Goal: Book appointment/travel/reservation

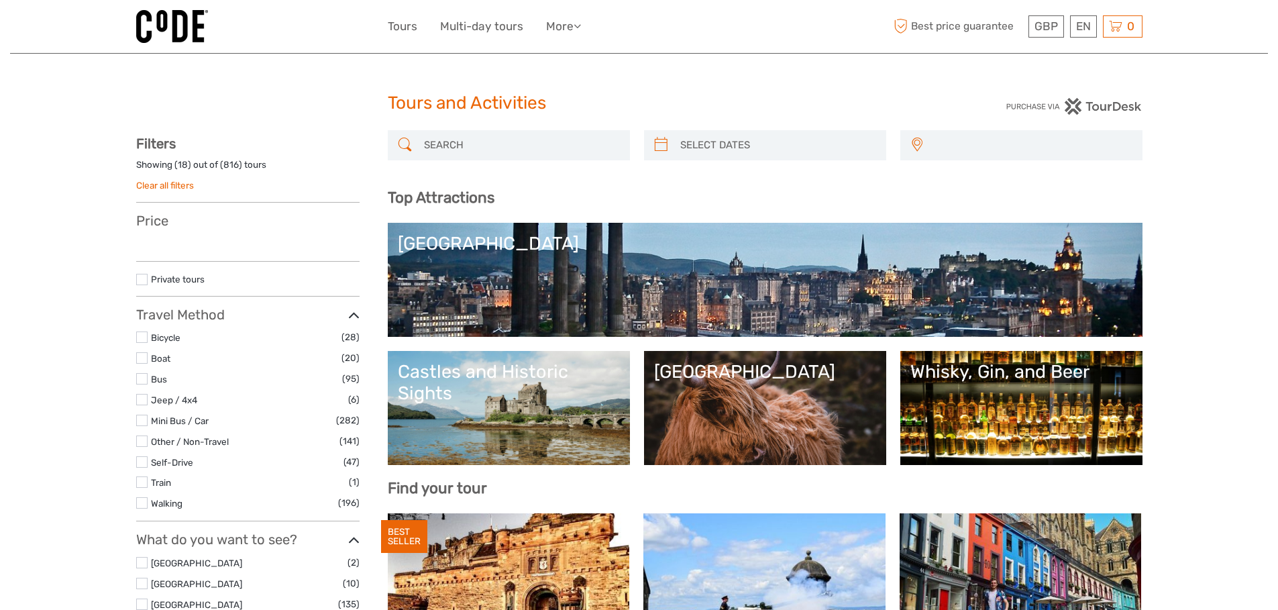
select select
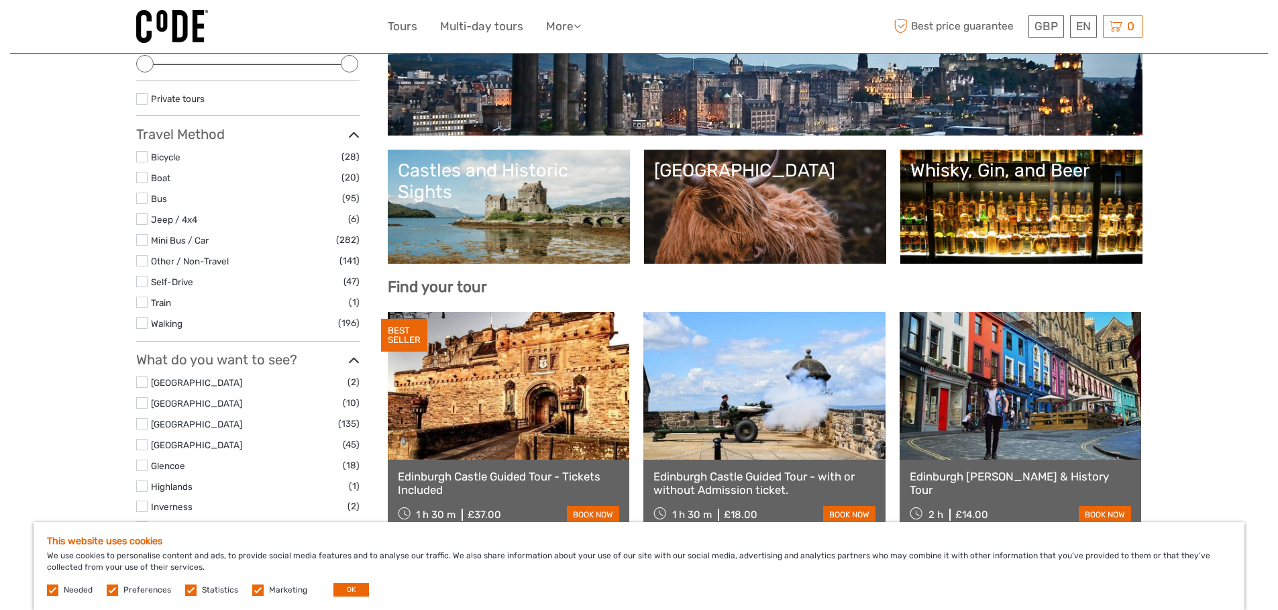
scroll to position [268, 0]
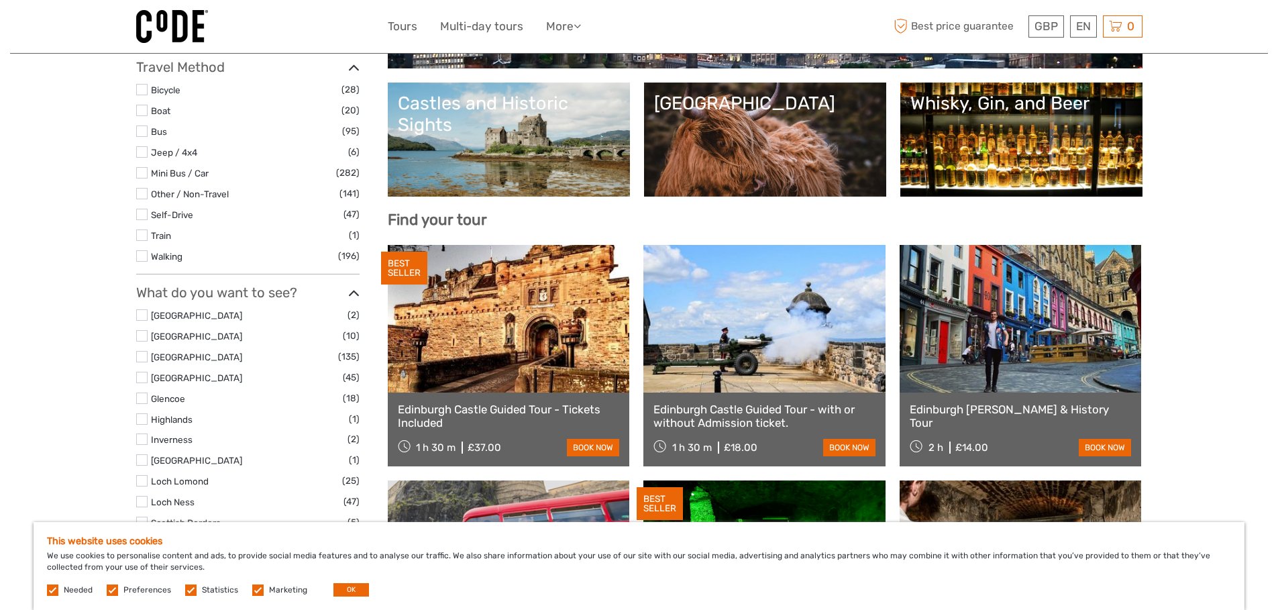
drag, startPoint x: 404, startPoint y: 270, endPoint x: 498, endPoint y: 263, distance: 94.2
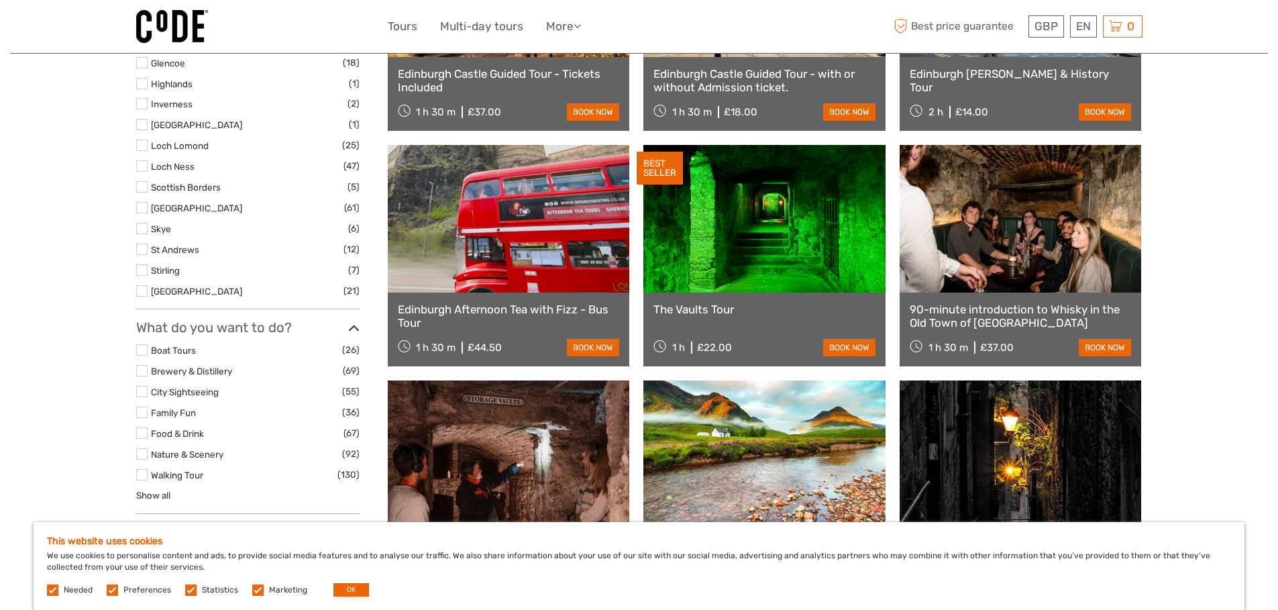
scroll to position [738, 0]
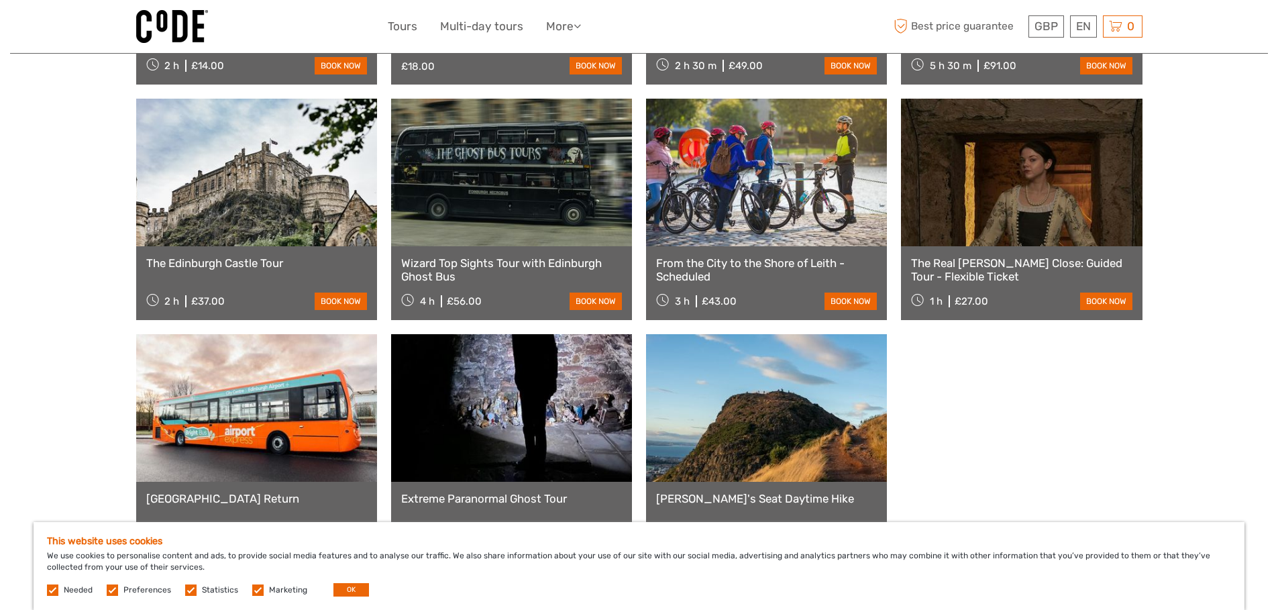
scroll to position [738, 0]
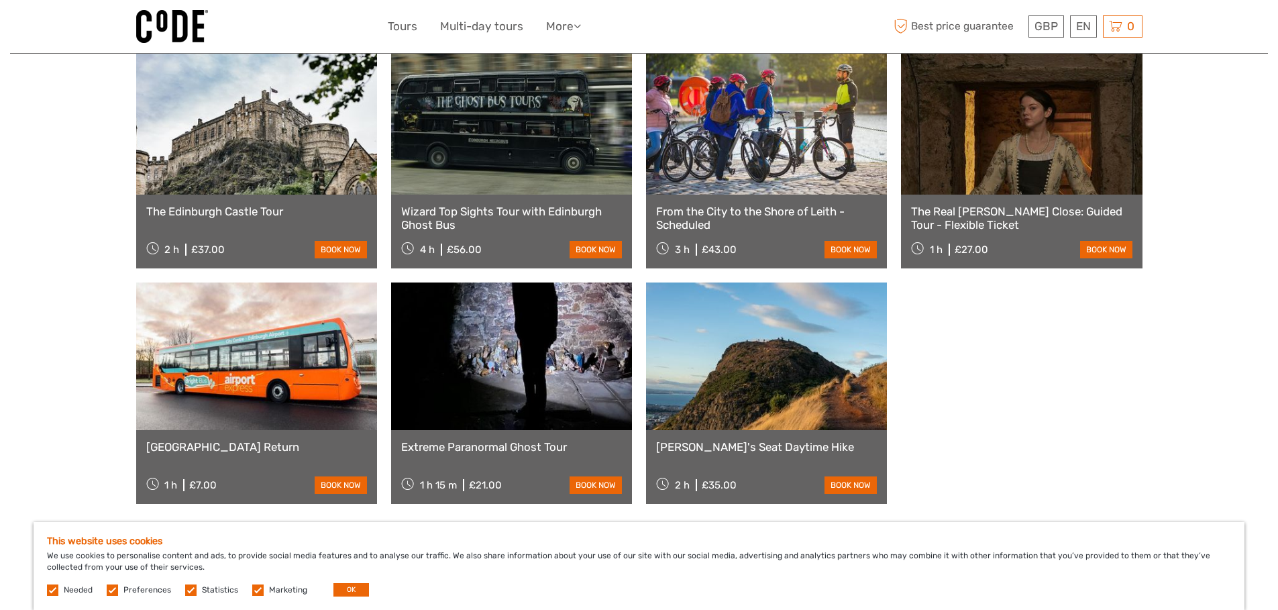
click at [770, 374] on link at bounding box center [766, 356] width 241 height 148
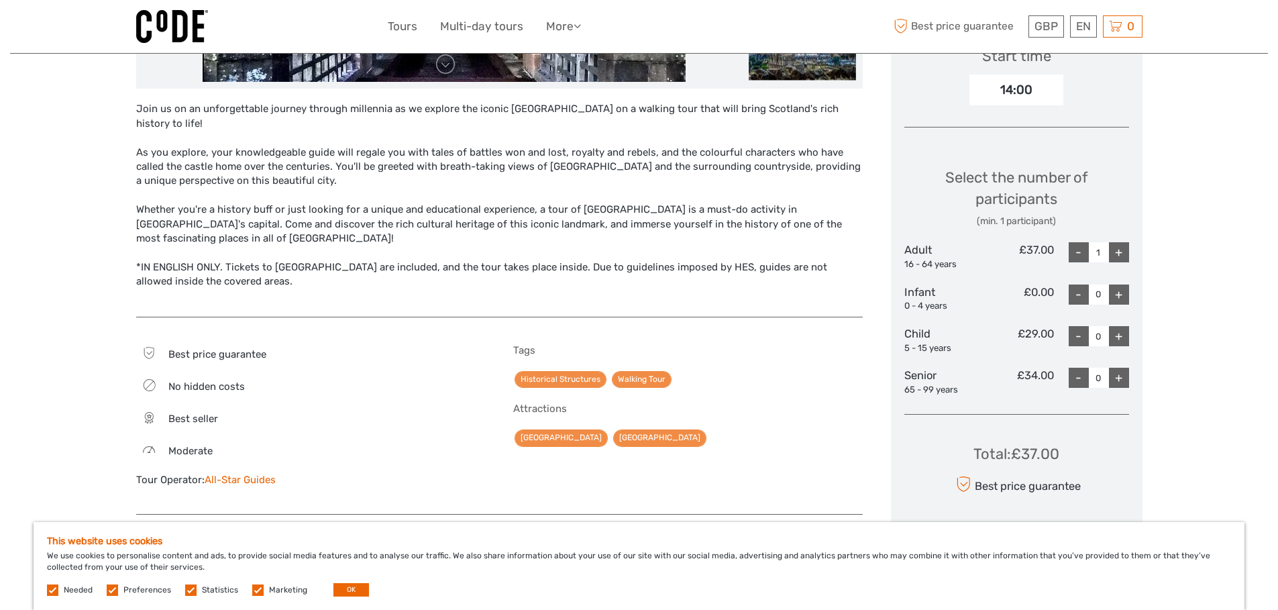
scroll to position [201, 0]
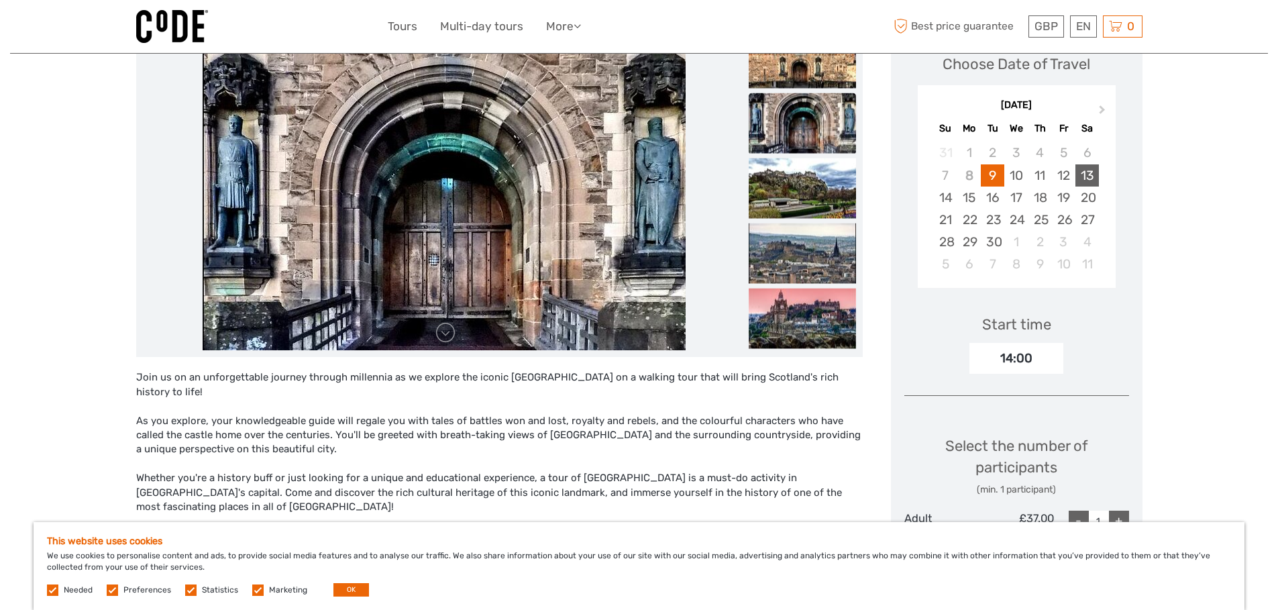
click at [1092, 176] on div "13" at bounding box center [1086, 175] width 23 height 22
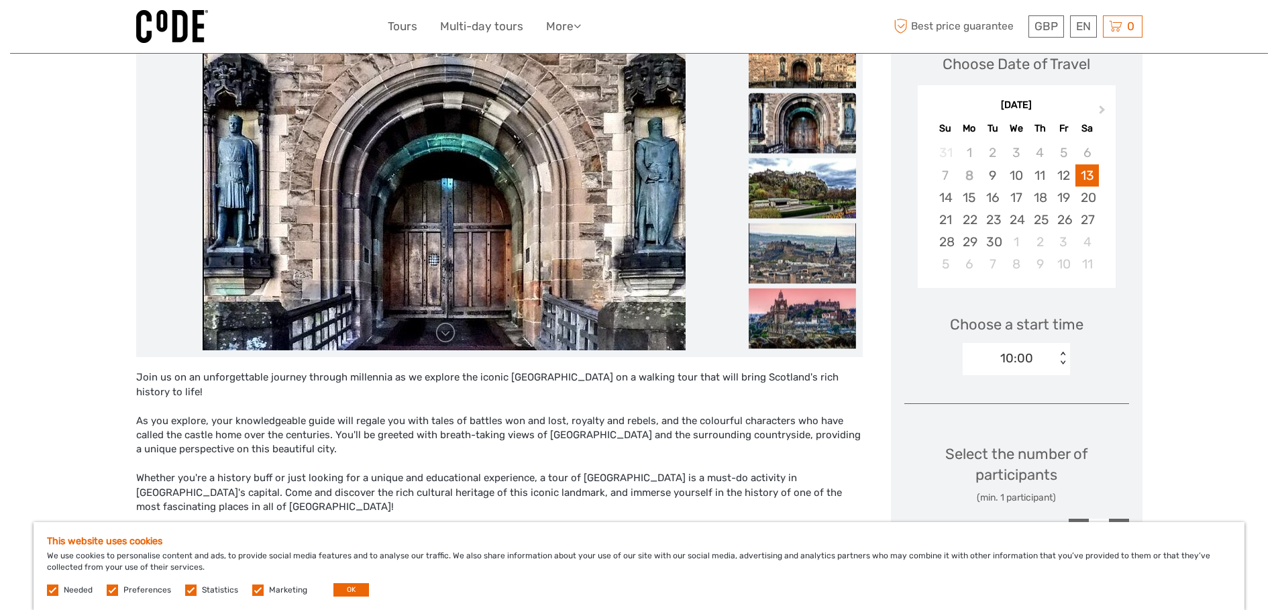
click at [999, 359] on div "10:00" at bounding box center [1009, 358] width 93 height 20
click at [1017, 419] on div "12:00" at bounding box center [1016, 422] width 94 height 23
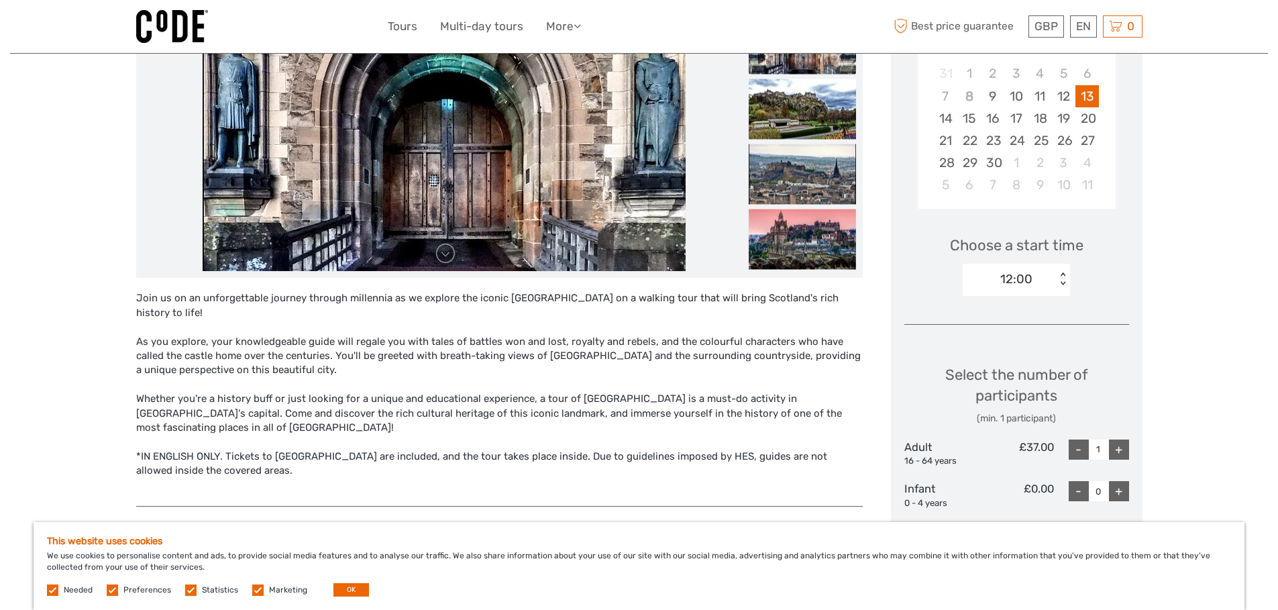
scroll to position [470, 0]
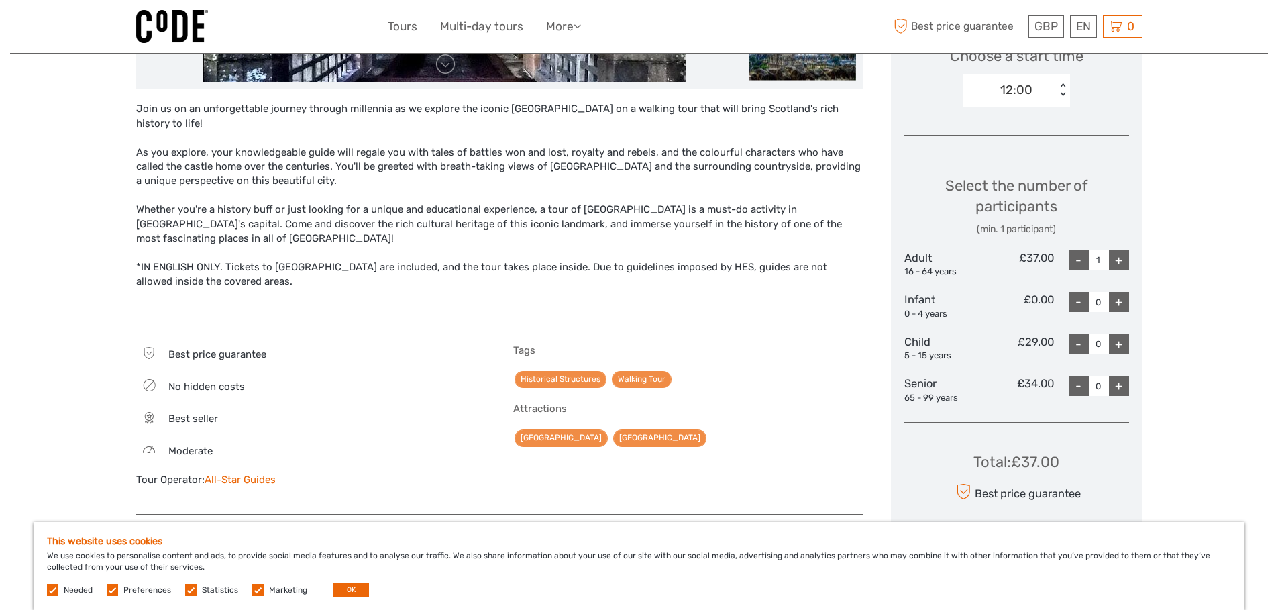
click at [1124, 261] on div "+" at bounding box center [1119, 260] width 20 height 20
click at [1221, 264] on div "Region / Starts from: Edinburgh Travel method: Walking 1 hour 30 minutes Edinbu…" at bounding box center [639, 332] width 1258 height 1605
click at [1071, 266] on div "-" at bounding box center [1079, 260] width 20 height 20
type input "1"
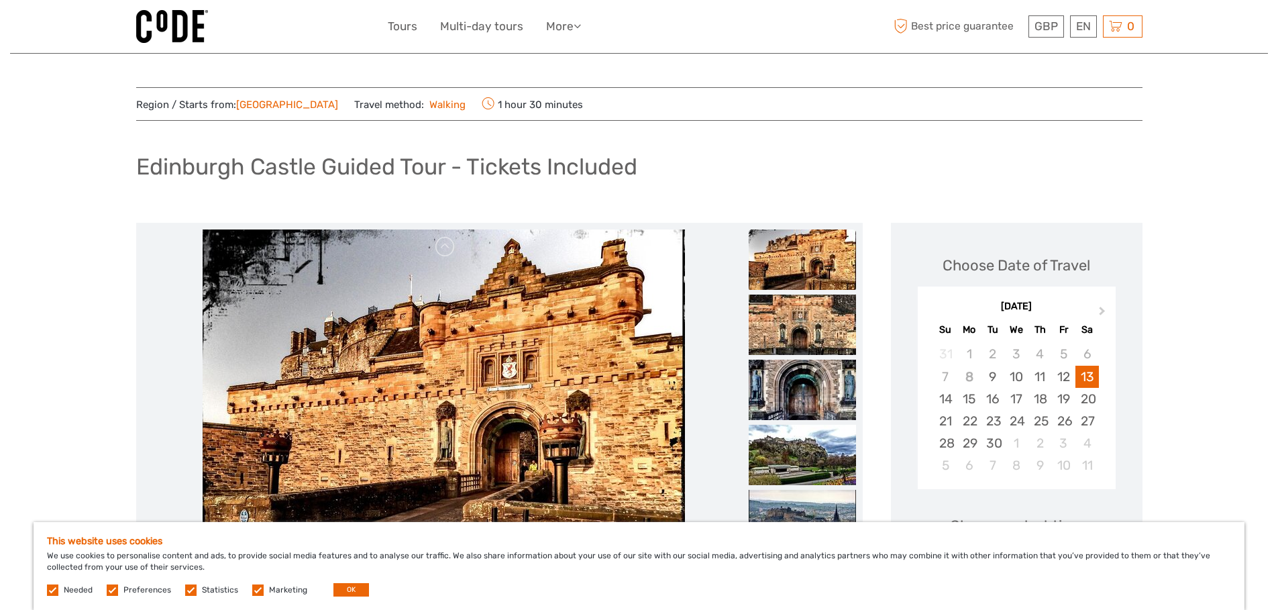
scroll to position [201, 0]
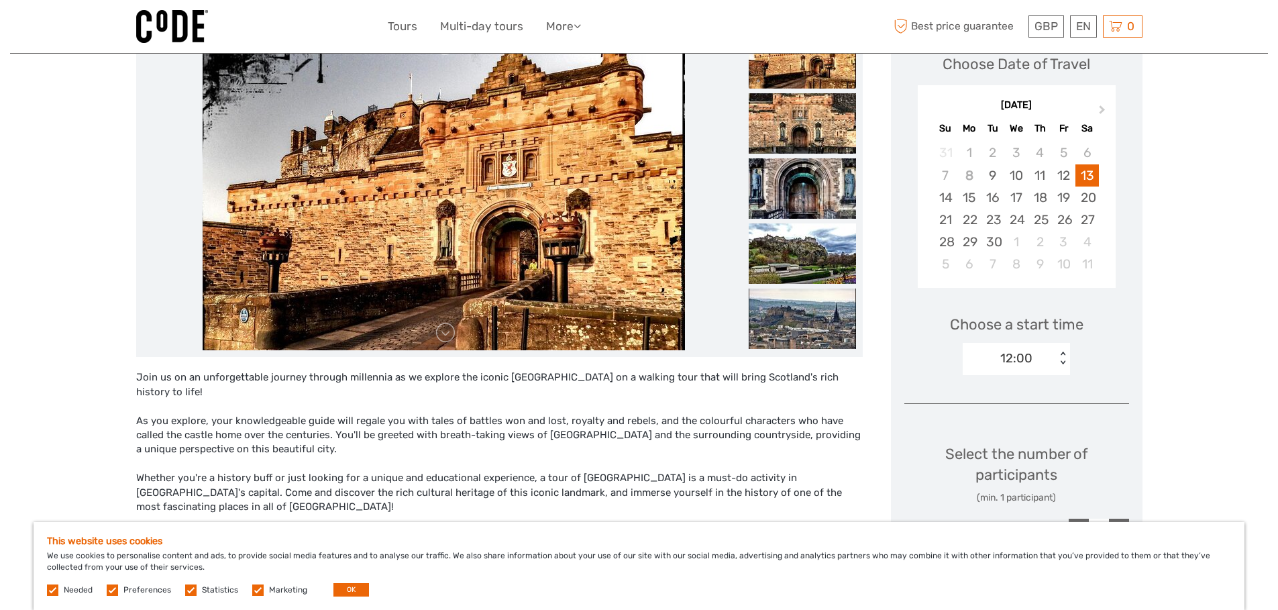
click at [1006, 359] on div "12:00" at bounding box center [1016, 358] width 32 height 17
click at [1119, 350] on div "Choose a start time option 12:00 selected, 2 of 3. 3 results available. Use Up …" at bounding box center [1016, 339] width 225 height 86
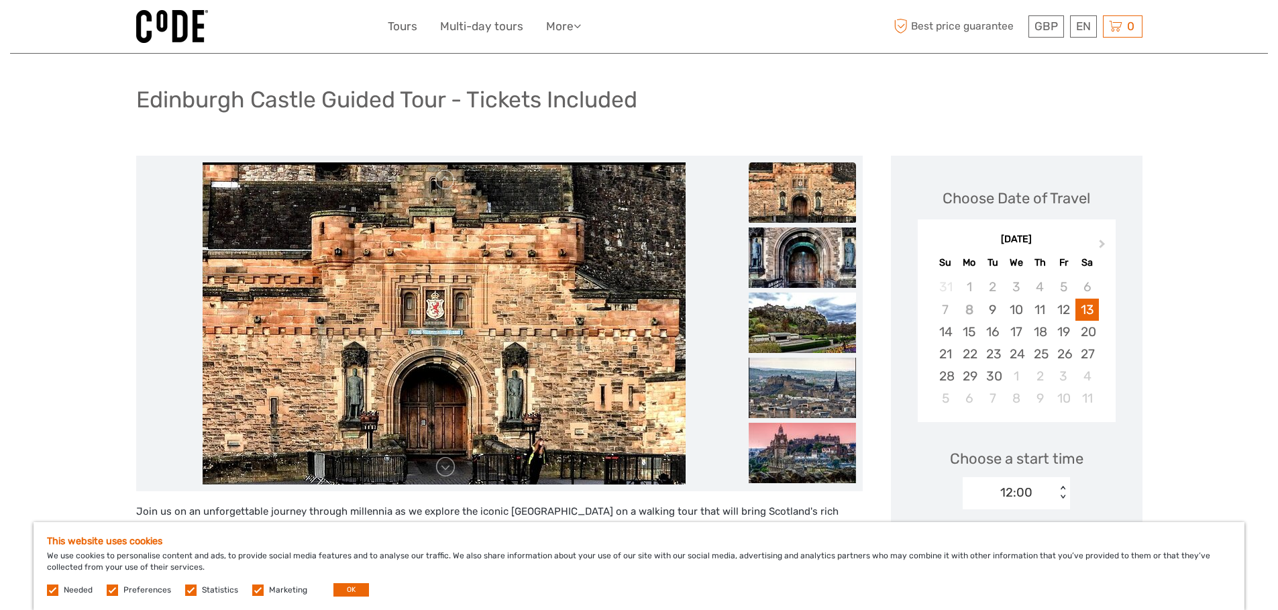
scroll to position [0, 0]
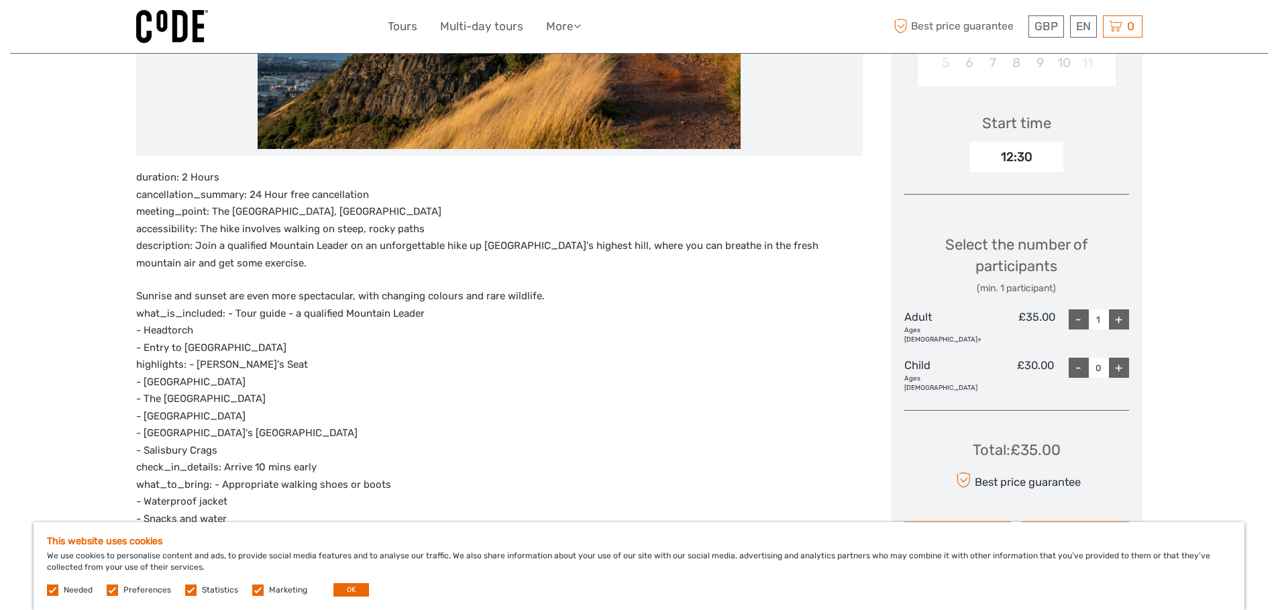
scroll to position [134, 0]
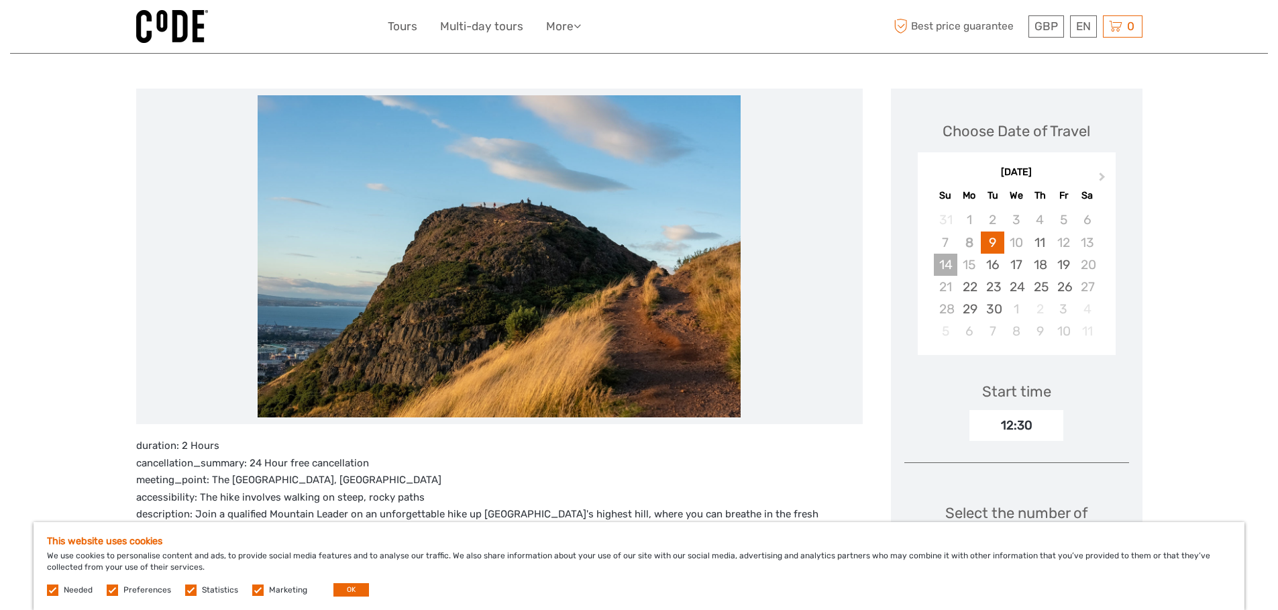
click at [945, 266] on div "14" at bounding box center [945, 265] width 23 height 22
